Goal: Entertainment & Leisure: Consume media (video, audio)

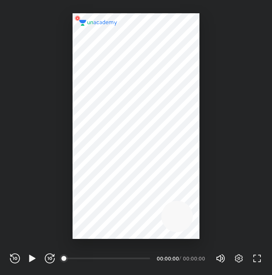
scroll to position [275, 272]
click at [134, 210] on div at bounding box center [136, 126] width 127 height 226
click at [34, 260] on icon "button" at bounding box center [32, 259] width 10 height 10
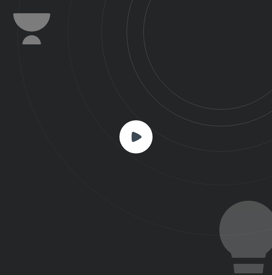
click at [140, 133] on rect at bounding box center [136, 136] width 33 height 33
click at [138, 140] on rect at bounding box center [136, 136] width 33 height 33
